Goal: Task Accomplishment & Management: Complete application form

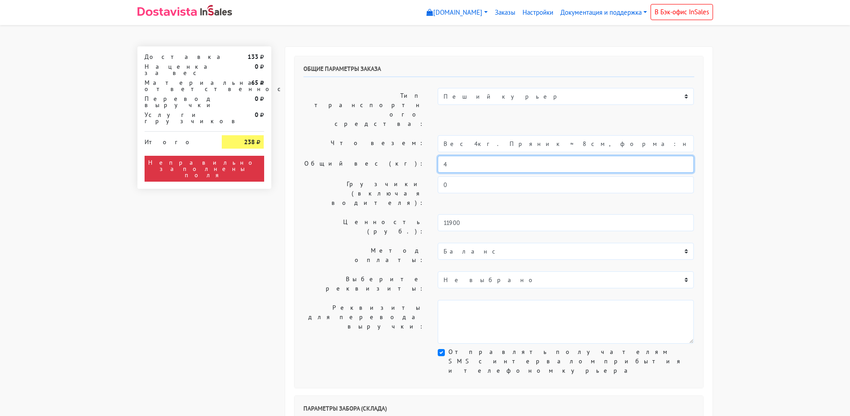
drag, startPoint x: 466, startPoint y: 142, endPoint x: 426, endPoint y: 142, distance: 40.2
click at [426, 156] on div "Общий вес (кг): 4" at bounding box center [499, 164] width 404 height 17
type input "7"
click at [460, 135] on input "Вес 4кг. Пряник ≈ 8 см, форма: на выбор (айсинг + печать)" at bounding box center [566, 143] width 256 height 17
click at [441, 135] on input "Вес 7кг. Пряник ≈ 8 см, форма: на выбор (айсинг + печать)" at bounding box center [566, 143] width 256 height 17
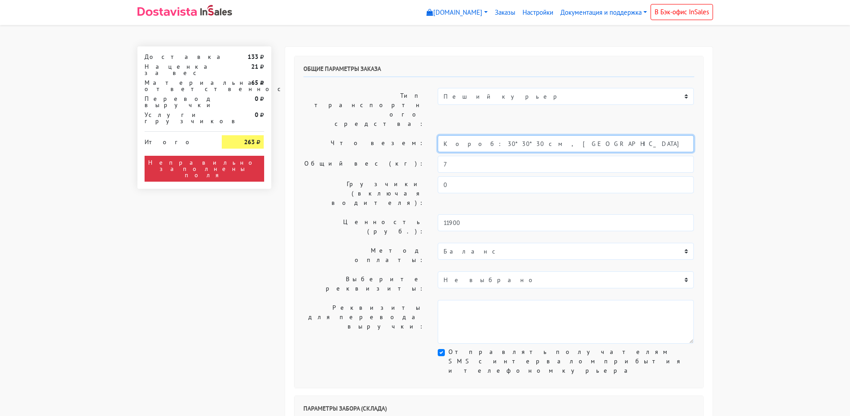
type input "Короб: 30*30*30 см , [GEOGRAPHIC_DATA] 7кг. Пряник ≈ 8 см, форма: на выбор (айс…"
click at [341, 135] on label "Что везем:" at bounding box center [364, 143] width 135 height 17
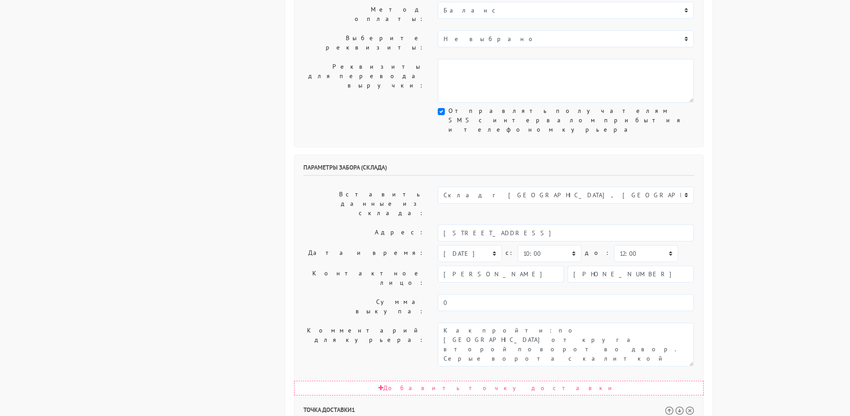
scroll to position [268, 0]
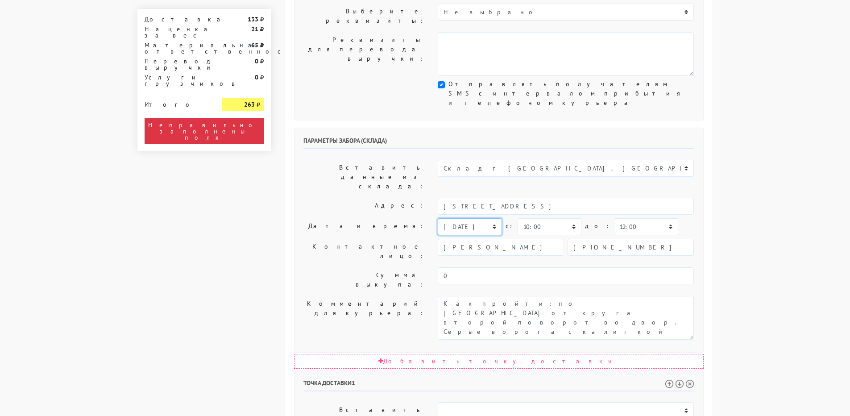
click at [461, 218] on select "[DATE] [DATE] [DATE] [DATE] [DATE] [DATE] [DATE] [DATE] [DATE]" at bounding box center [470, 226] width 64 height 17
click at [438, 218] on select "[DATE] [DATE] [DATE] [DATE] [DATE] [DATE] [DATE] [DATE] [DATE]" at bounding box center [470, 226] width 64 height 17
click at [465, 218] on select "[DATE] [DATE] [DATE] [DATE] [DATE] [DATE] [DATE] [DATE] [DATE]" at bounding box center [470, 226] width 64 height 17
select select "[DATE]"
click at [438, 218] on select "[DATE] [DATE] [DATE] [DATE] [DATE] [DATE] [DATE] [DATE] [DATE]" at bounding box center [470, 226] width 64 height 17
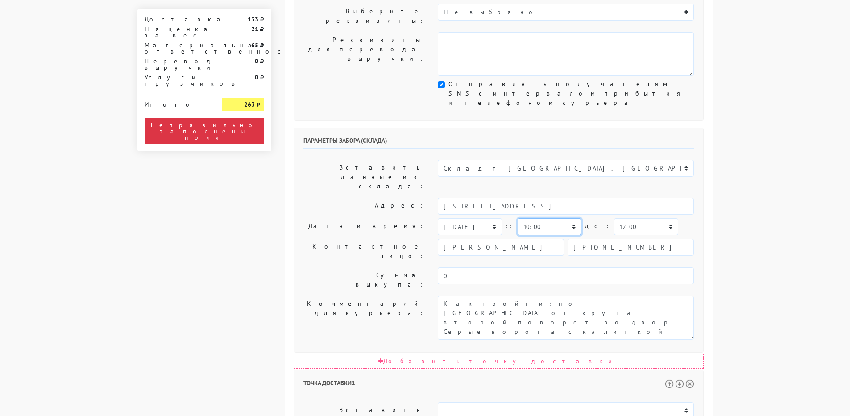
click at [536, 218] on select "00:00 00:30 01:00 01:30 02:00 02:30 03:00 03:30 04:00 04:30 05:00 05:30 06:00 0…" at bounding box center [550, 226] width 64 height 17
select select "09:00"
click at [518, 218] on select "00:00 00:30 01:00 01:30 02:00 02:30 03:00 03:30 04:00 04:30 05:00 05:30 06:00 0…" at bounding box center [550, 226] width 64 height 17
click at [615, 218] on select "00:00 00:30 01:00 01:30 02:00 02:30 03:00 03:30 04:00 04:30 05:00 05:30 06:00 0…" at bounding box center [646, 226] width 64 height 17
select select "10:30"
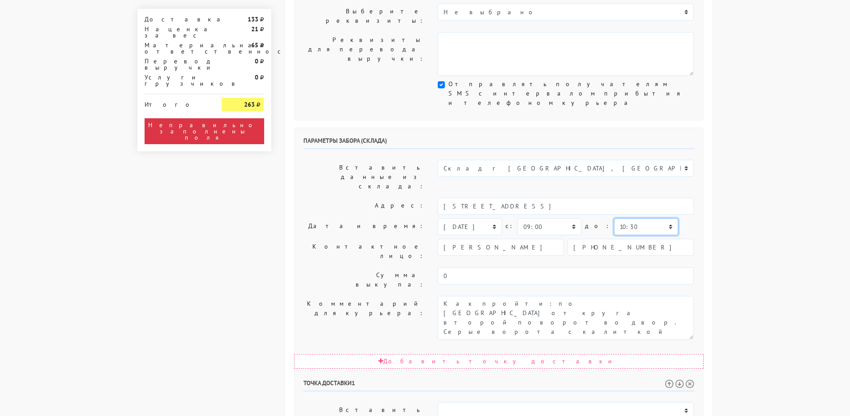
click at [614, 218] on select "00:00 00:30 01:00 01:30 02:00 02:30 03:00 03:30 04:00 04:30 05:00 05:30 06:00 0…" at bounding box center [646, 226] width 64 height 17
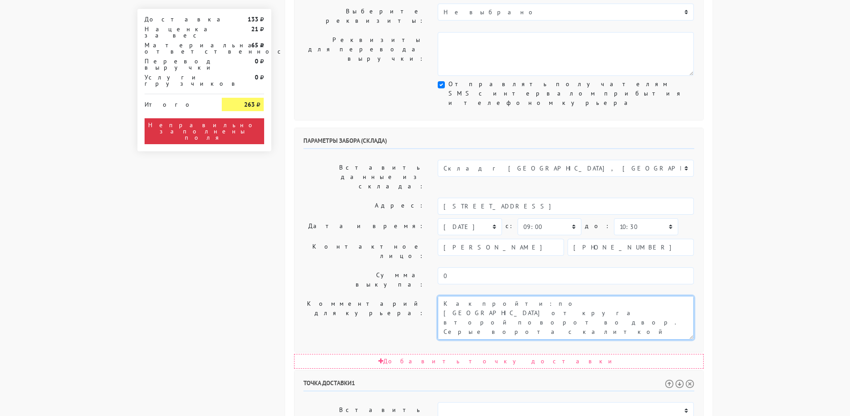
click at [441, 296] on textarea "Как пройти: по [GEOGRAPHIC_DATA] от круга второй поворот во двор. Серые ворота …" at bounding box center [566, 318] width 256 height 44
type textarea "Заказ 31750. Как пройти: по [GEOGRAPHIC_DATA] от круга второй поворот во двор. …"
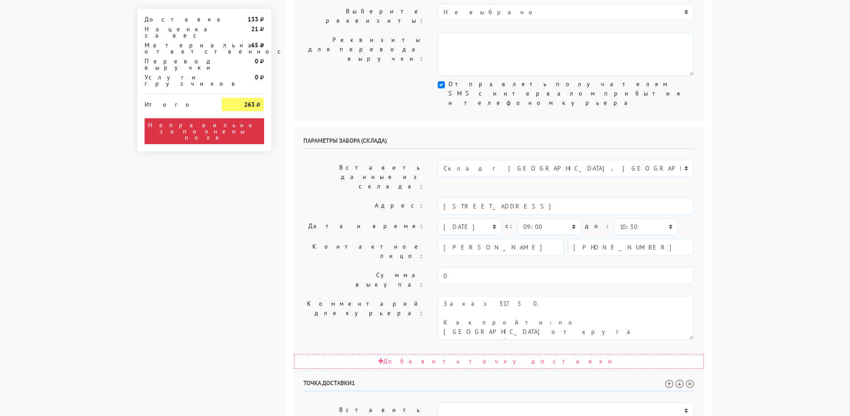
click at [389, 296] on label "Комментарий для курьера:" at bounding box center [364, 318] width 135 height 44
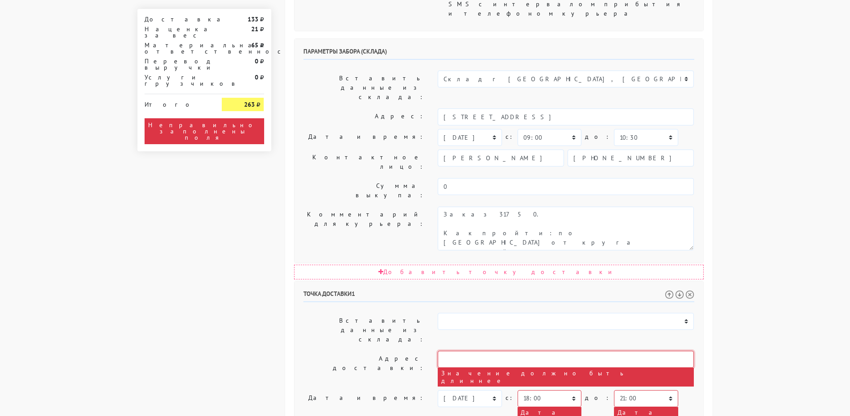
click at [470, 351] on input "text" at bounding box center [566, 359] width 256 height 17
paste input "[STREET_ADDRESS]"
drag, startPoint x: 525, startPoint y: 223, endPoint x: 663, endPoint y: 223, distance: 138.8
click at [663, 351] on input "[STREET_ADDRESS]" at bounding box center [566, 359] width 256 height 17
drag, startPoint x: 504, startPoint y: 223, endPoint x: 587, endPoint y: 229, distance: 82.4
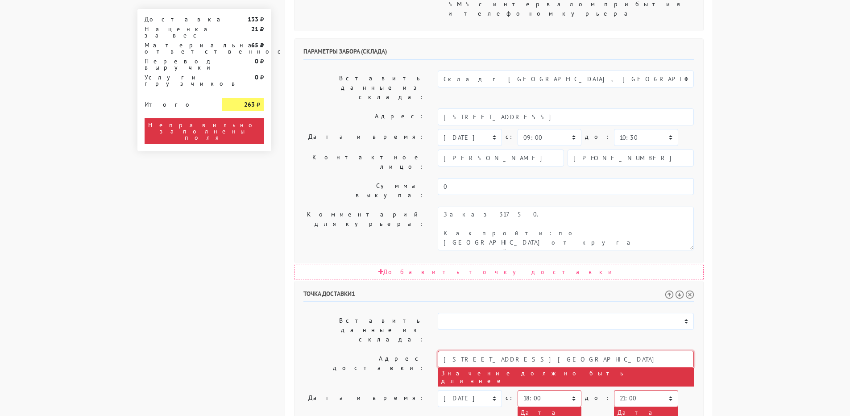
click at [587, 351] on input "[STREET_ADDRESS][GEOGRAPHIC_DATA]" at bounding box center [566, 359] width 256 height 17
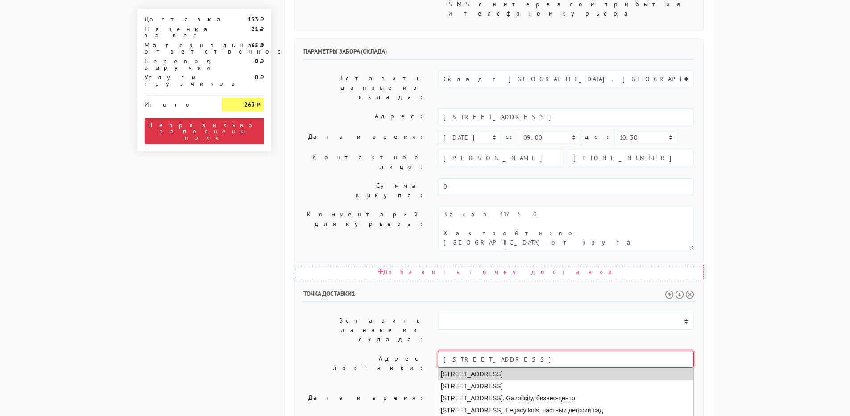
click at [542, 368] on li "[STREET_ADDRESS]" at bounding box center [565, 374] width 255 height 12
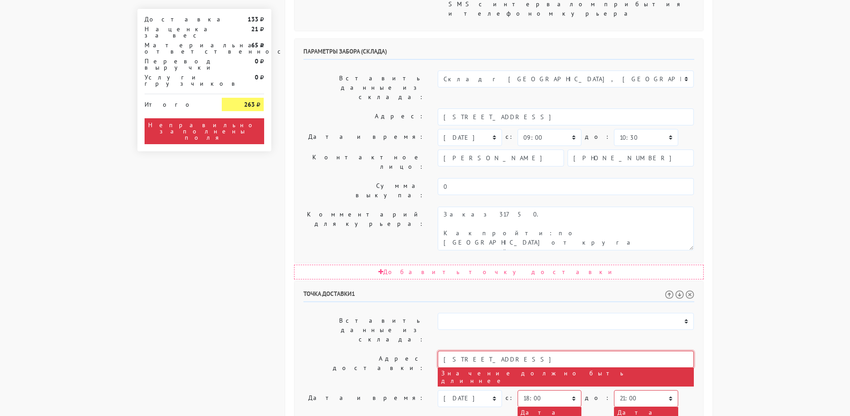
type input "[STREET_ADDRESS]"
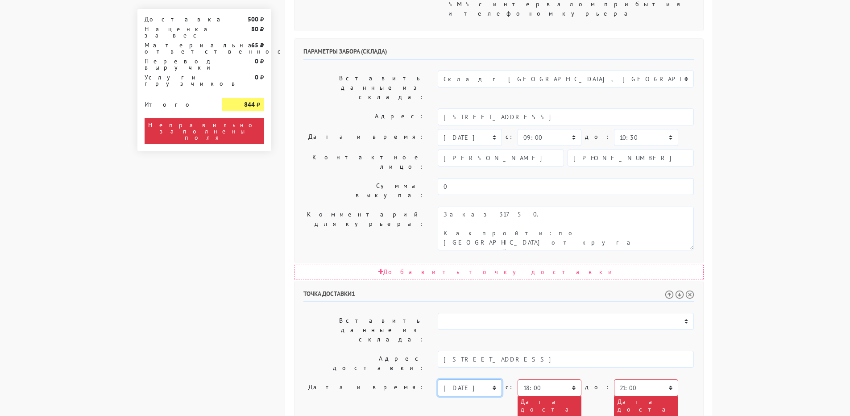
click at [466, 379] on select "[DATE] [DATE] [DATE] [DATE] [DATE] [DATE] [DATE] [DATE] [DATE] [DATE] [DATE] [D…" at bounding box center [470, 387] width 64 height 17
select select "[DATE]"
click at [438, 379] on select "[DATE] [DATE] [DATE] [DATE] [DATE] [DATE] [DATE] [DATE] [DATE] [DATE] [DATE] [D…" at bounding box center [470, 387] width 64 height 17
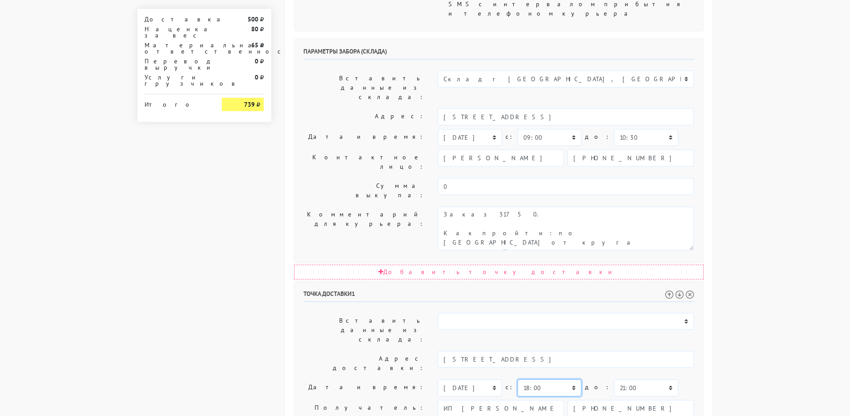
click at [538, 379] on select "00:00 00:30 01:00 01:30 02:00 02:30 03:00 03:30 04:00 04:30 05:00 05:30 06:00 0…" at bounding box center [550, 387] width 64 height 17
select select "09:00"
click at [518, 379] on select "00:00 00:30 01:00 01:30 02:00 02:30 03:00 03:30 04:00 04:30 05:00 05:30 06:00 0…" at bounding box center [550, 387] width 64 height 17
click at [614, 379] on select "00:00 00:30 01:00 01:30 02:00 02:30 03:00 03:30 04:00 04:30 05:00 05:30 06:00 0…" at bounding box center [646, 387] width 64 height 17
select select "11:30"
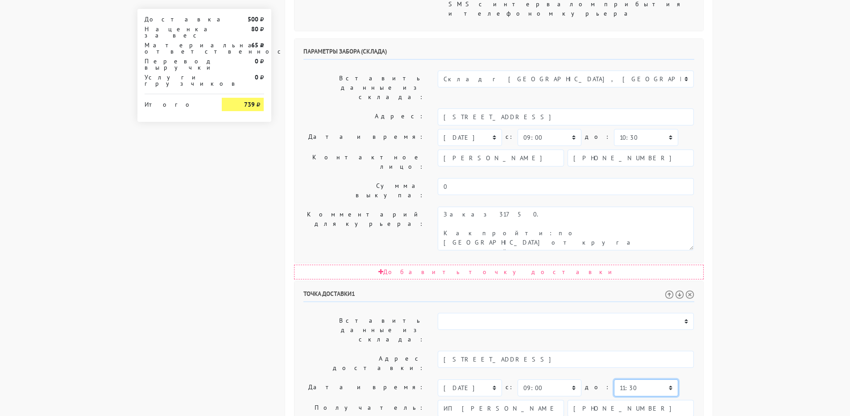
click at [614, 379] on select "00:00 00:30 01:00 01:30 02:00 02:30 03:00 03:30 04:00 04:30 05:00 05:30 06:00 0…" at bounding box center [646, 387] width 64 height 17
click at [614, 129] on select "00:00 00:30 01:00 01:30 02:00 02:30 03:00 03:30 04:00 04:30 05:00 05:30 06:00 0…" at bounding box center [646, 137] width 64 height 17
select select "10:00"
click at [614, 129] on select "00:00 00:30 01:00 01:30 02:00 02:30 03:00 03:30 04:00 04:30 05:00 05:30 06:00 0…" at bounding box center [646, 137] width 64 height 17
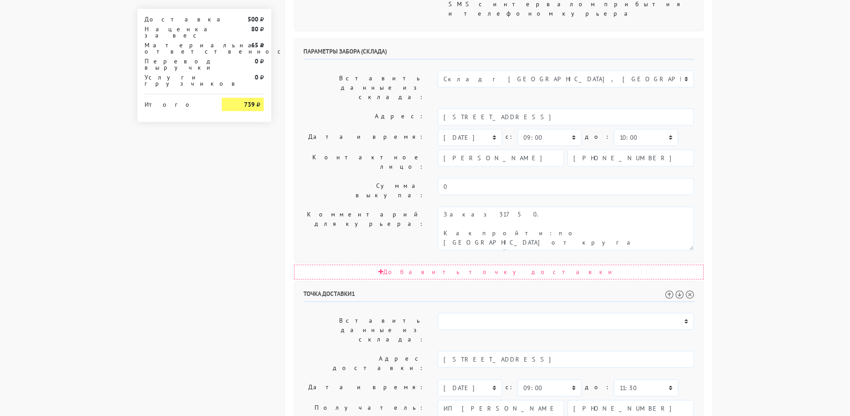
scroll to position [9, 0]
drag, startPoint x: 631, startPoint y: 285, endPoint x: 664, endPoint y: 387, distance: 107.6
type textarea "Прошу позвонить получателю перед выездом. Доставка до 12.00!"
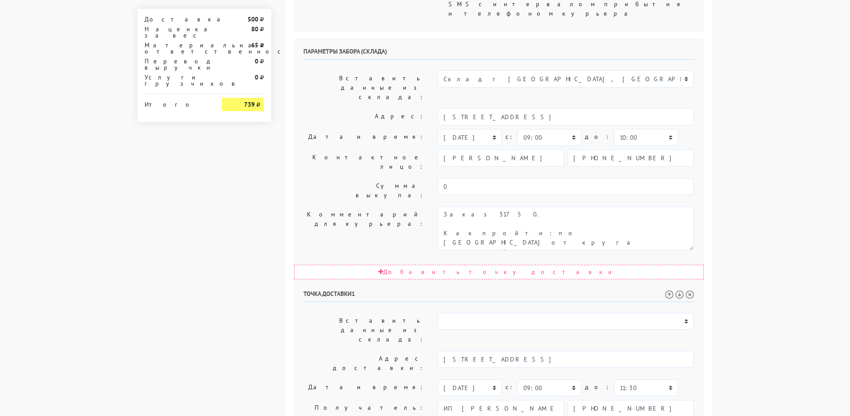
click at [327, 313] on label "Вставить данные из склада:" at bounding box center [364, 330] width 135 height 34
